Goal: Information Seeking & Learning: Learn about a topic

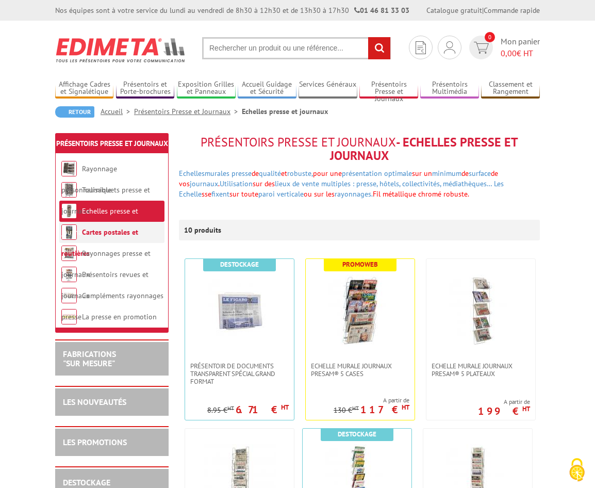
click at [125, 239] on link "Cartes postales et routières" at bounding box center [99, 242] width 77 height 30
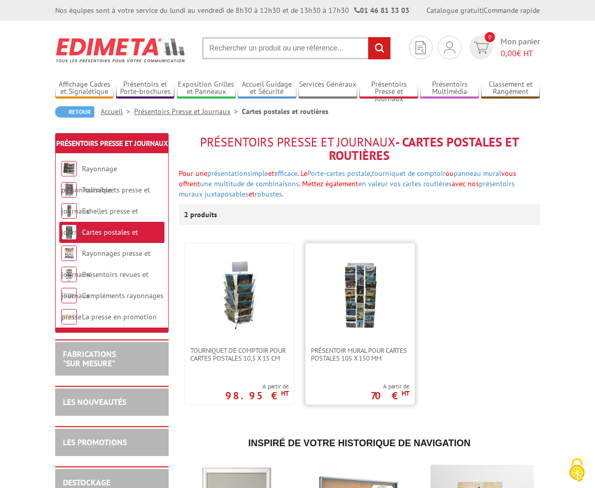
click at [374, 307] on img at bounding box center [360, 295] width 72 height 72
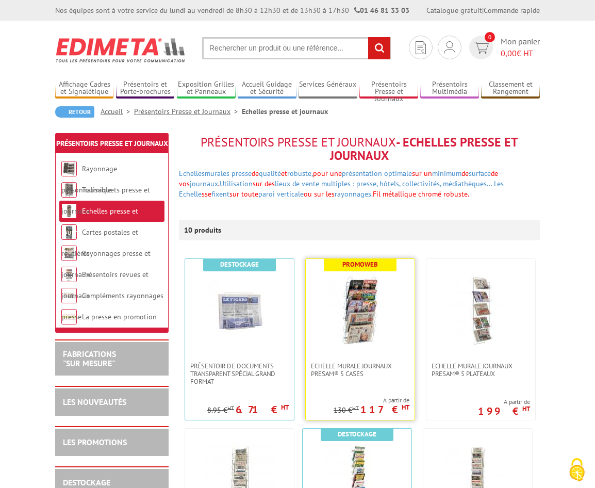
click at [361, 327] on img at bounding box center [360, 310] width 72 height 72
